Goal: Task Accomplishment & Management: Use online tool/utility

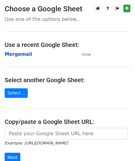
click at [23, 52] on strong "Mergemail" at bounding box center [18, 55] width 27 height 6
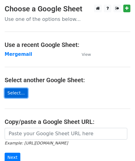
click at [19, 90] on link "Select..." at bounding box center [16, 94] width 23 height 10
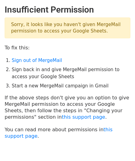
click at [66, 32] on p "Sorry, it looks like you haven't given MergeMail permission to access your Goog…" at bounding box center [67, 28] width 125 height 21
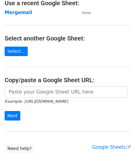
scroll to position [83, 0]
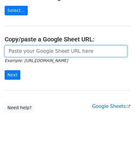
click at [34, 51] on input "url" at bounding box center [66, 52] width 122 height 12
paste input "https://docs.google.com/spreadsheets/d/1dycWn66RukOiWipzPoiv-or8W6LaWw_jl0Lp_sJ…"
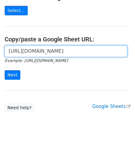
scroll to position [0, 132]
type input "https://docs.google.com/spreadsheets/d/1dycWn66RukOiWipzPoiv-or8W6LaWw_jl0Lp_sJ…"
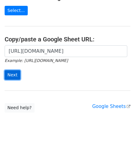
scroll to position [0, 0]
click at [10, 76] on input "Next" at bounding box center [13, 75] width 16 height 10
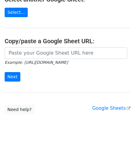
scroll to position [83, 0]
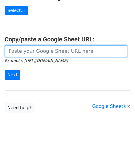
click at [27, 51] on input "url" at bounding box center [66, 52] width 122 height 12
paste input "https://docs.google.com/spreadsheets/d/1dycWn66RukOiWipzPoiv-or8W6LaWw_jl0Lp_sJ…"
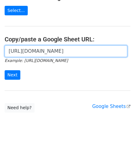
scroll to position [0, 132]
type input "https://docs.google.com/spreadsheets/d/1dycWn66RukOiWipzPoiv-or8W6LaWw_jl0Lp_sJ…"
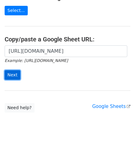
click at [9, 72] on input "Next" at bounding box center [13, 75] width 16 height 10
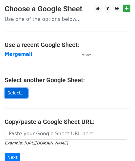
click at [10, 94] on link "Select..." at bounding box center [16, 94] width 23 height 10
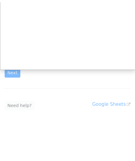
scroll to position [83, 0]
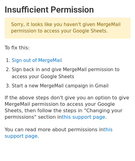
scroll to position [28, 0]
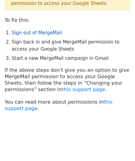
click at [35, 32] on link "Sign out of MergeMail" at bounding box center [37, 33] width 50 height 6
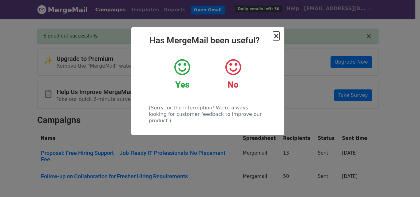
click at [279, 37] on span "×" at bounding box center [276, 36] width 6 height 9
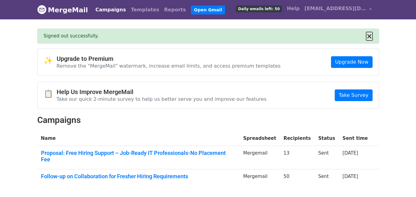
click at [369, 37] on button "×" at bounding box center [369, 36] width 6 height 7
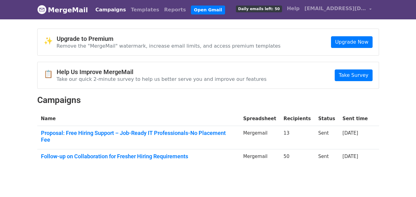
scroll to position [17, 0]
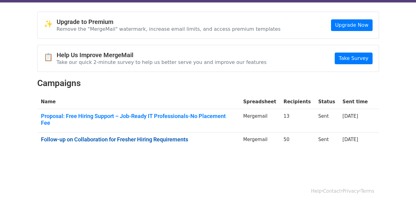
click at [155, 136] on link "Follow-up on Collaboration for Fresher Hiring Requirements" at bounding box center [138, 139] width 195 height 7
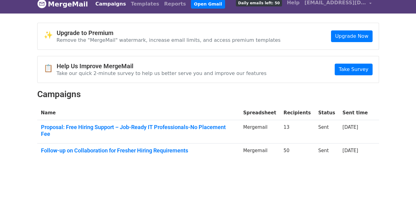
scroll to position [0, 0]
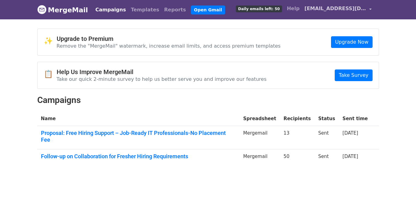
click at [364, 7] on span "hr6@fortunecloudindia.com" at bounding box center [335, 8] width 62 height 7
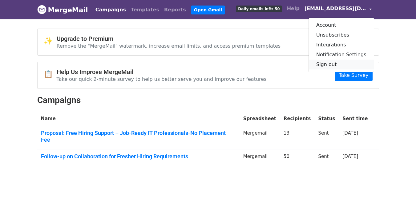
click at [337, 64] on link "Sign out" at bounding box center [341, 65] width 65 height 10
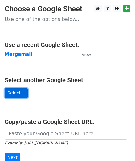
click at [18, 91] on link "Select..." at bounding box center [16, 94] width 23 height 10
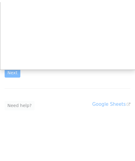
scroll to position [83, 0]
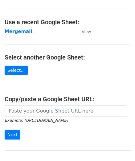
scroll to position [83, 0]
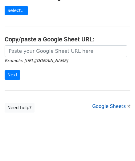
click at [108, 107] on link "Google Sheets" at bounding box center [111, 107] width 38 height 6
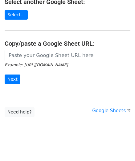
scroll to position [0, 0]
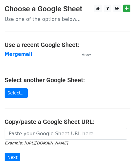
click at [11, 88] on main "Choose a Google Sheet Use one of the options below... Use a recent Google Sheet…" at bounding box center [67, 100] width 135 height 191
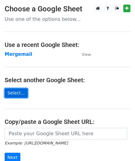
click at [11, 90] on link "Select..." at bounding box center [16, 94] width 23 height 10
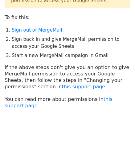
scroll to position [33, 0]
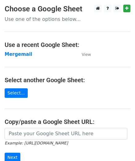
click at [12, 99] on main "Choose a Google Sheet Use one of the options below... Use a recent Google Sheet…" at bounding box center [67, 100] width 135 height 191
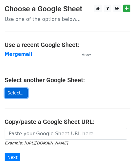
click at [12, 95] on link "Select..." at bounding box center [16, 94] width 23 height 10
